Goal: Information Seeking & Learning: Learn about a topic

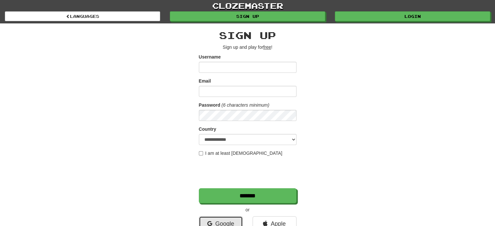
click at [227, 221] on link "Google" at bounding box center [221, 223] width 44 height 15
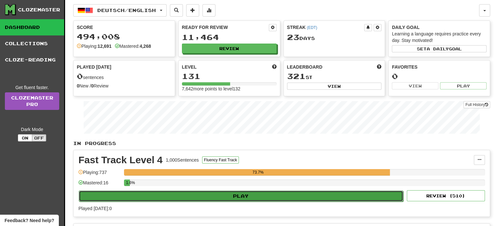
click at [275, 196] on button "Play" at bounding box center [241, 196] width 324 height 11
select select "**"
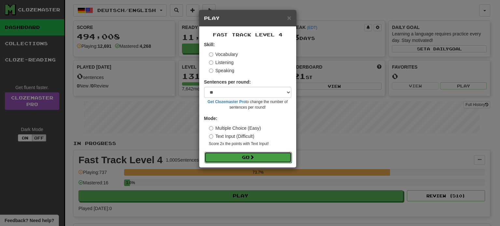
click at [251, 156] on span at bounding box center [252, 157] width 5 height 5
